Goal: Navigation & Orientation: Go to known website

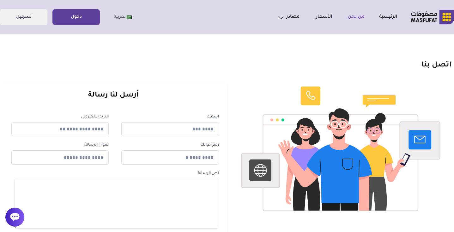
click at [341, 17] on link "من نحن" at bounding box center [348, 17] width 33 height 8
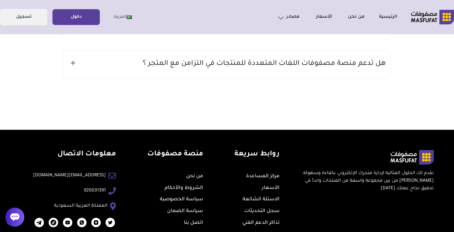
scroll to position [454, 0]
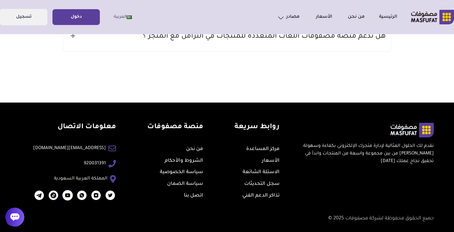
click at [62, 198] on img at bounding box center [67, 195] width 10 height 10
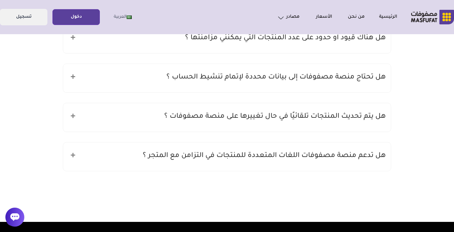
scroll to position [454, 0]
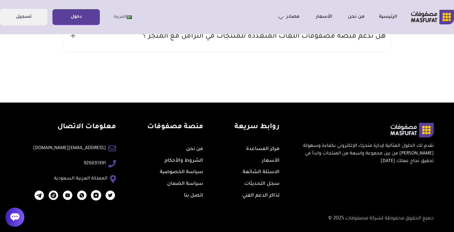
click at [91, 194] on img at bounding box center [96, 195] width 10 height 10
